Goal: Transaction & Acquisition: Purchase product/service

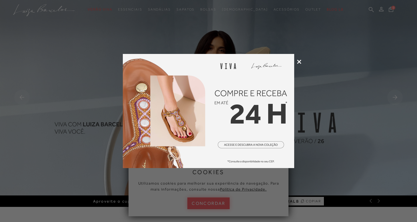
click at [301, 62] on icon at bounding box center [299, 62] width 4 height 4
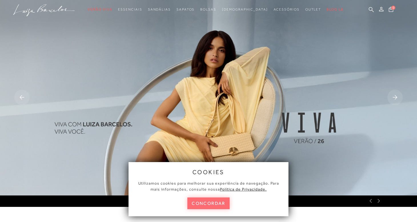
click at [214, 203] on button "concordar" at bounding box center [208, 204] width 42 height 12
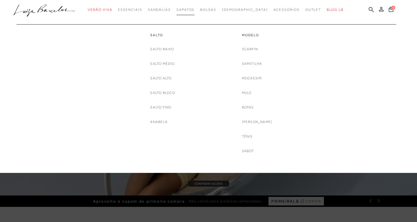
click at [195, 9] on span "Sapatos" at bounding box center [186, 10] width 18 height 4
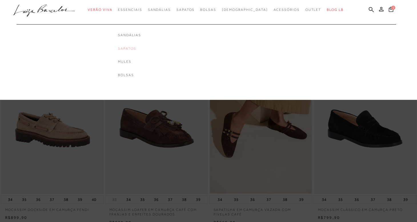
click at [141, 48] on link "Sapatos" at bounding box center [129, 48] width 23 height 5
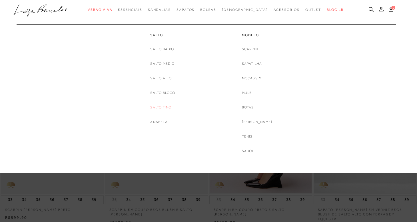
click at [165, 108] on link "Salto fino" at bounding box center [160, 108] width 21 height 6
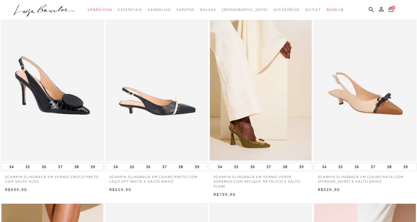
scroll to position [37, 0]
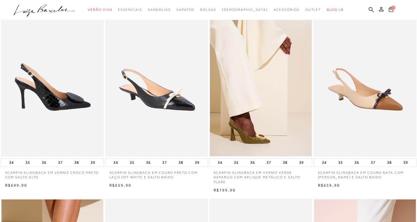
click at [42, 86] on img at bounding box center [52, 80] width 102 height 154
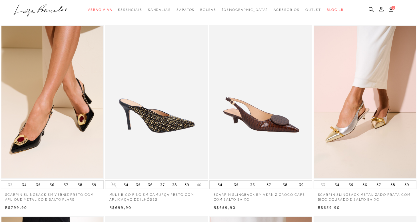
scroll to position [211, 0]
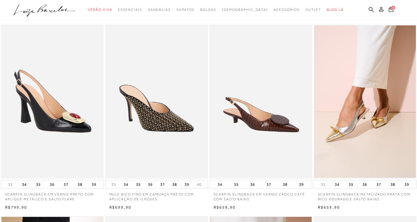
click at [52, 107] on img at bounding box center [52, 102] width 102 height 154
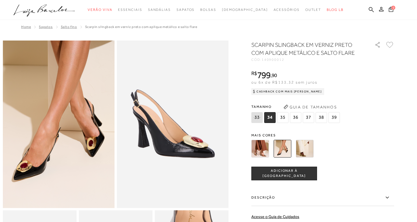
click at [308, 149] on img at bounding box center [305, 149] width 18 height 18
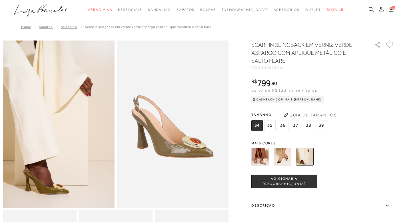
click at [287, 99] on div "Cashback com Mais [PERSON_NAME]" at bounding box center [287, 99] width 73 height 7
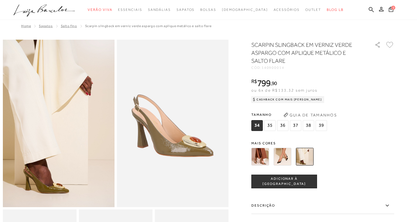
scroll to position [0, 0]
click at [296, 183] on span "ADICIONAR À [GEOGRAPHIC_DATA]" at bounding box center [284, 182] width 65 height 10
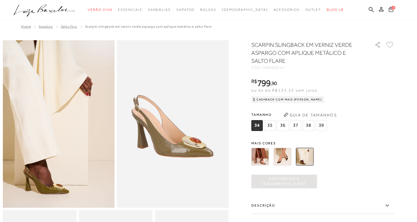
scroll to position [0, 0]
click at [393, 8] on span "1" at bounding box center [393, 7] width 4 height 4
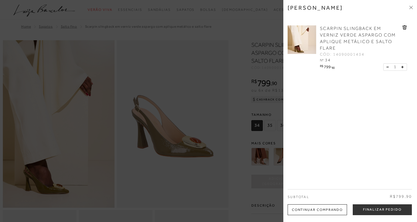
click at [325, 210] on div "Continuar Comprando" at bounding box center [317, 210] width 59 height 11
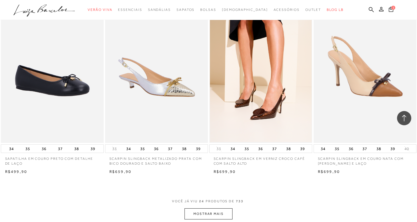
scroll to position [1021, 0]
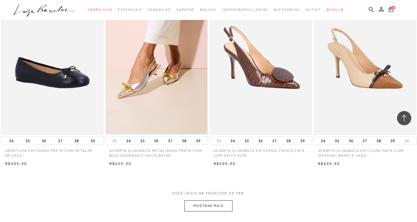
click at [270, 95] on img at bounding box center [261, 58] width 102 height 154
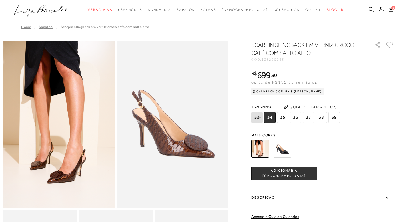
click at [259, 147] on img at bounding box center [260, 149] width 18 height 18
click at [308, 118] on span "37" at bounding box center [308, 117] width 11 height 11
click at [287, 174] on span "ADICIONAR À [GEOGRAPHIC_DATA]" at bounding box center [284, 174] width 65 height 10
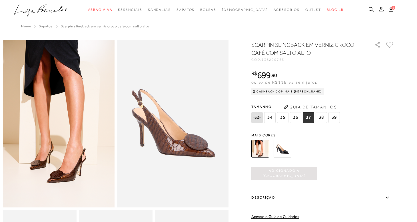
scroll to position [0, 0]
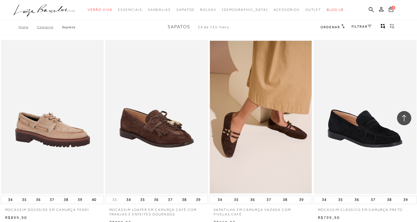
scroll to position [1021, 0]
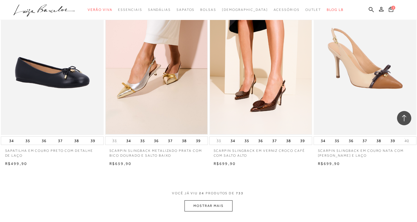
click at [209, 202] on button "MOSTRAR MAIS" at bounding box center [209, 206] width 48 height 11
